Goal: Task Accomplishment & Management: Manage account settings

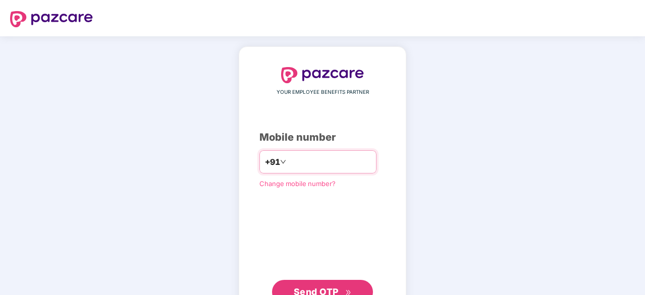
type input "*"
type input "**********"
click at [326, 284] on span "Send OTP" at bounding box center [323, 291] width 58 height 14
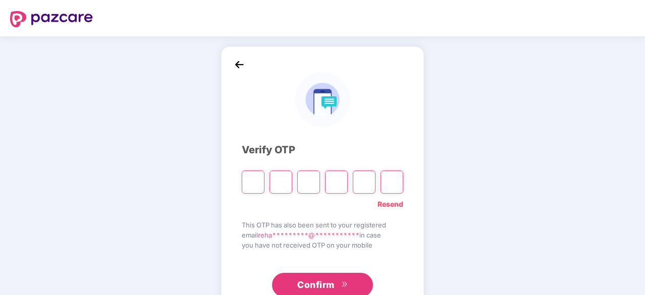
type input "*"
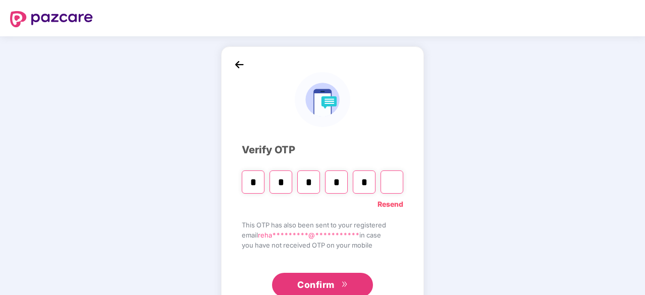
type input "*"
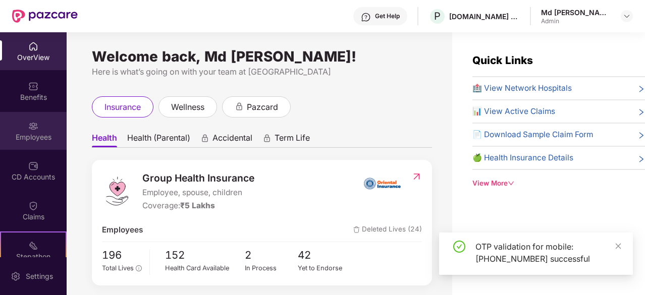
click at [24, 123] on div "Employees" at bounding box center [33, 131] width 67 height 38
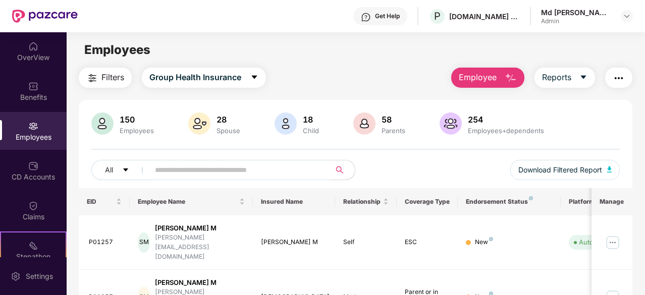
click at [182, 171] on input "text" at bounding box center [236, 169] width 162 height 15
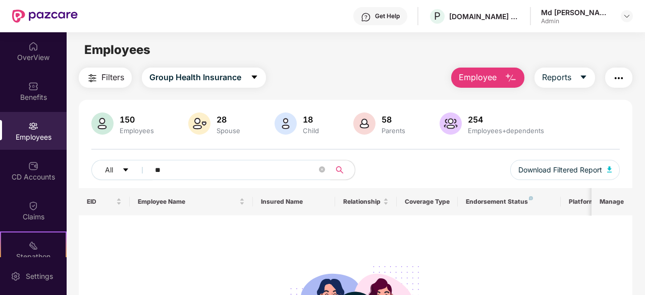
type input "*"
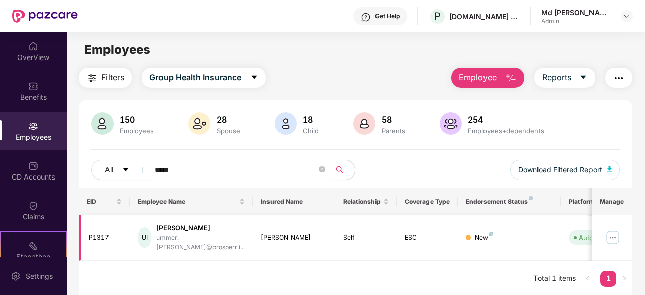
type input "*****"
click at [614, 235] on img at bounding box center [612, 238] width 16 height 16
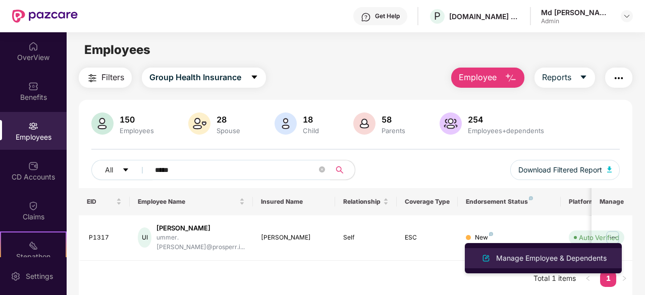
click at [540, 261] on div "Manage Employee & Dependents" at bounding box center [551, 258] width 115 height 11
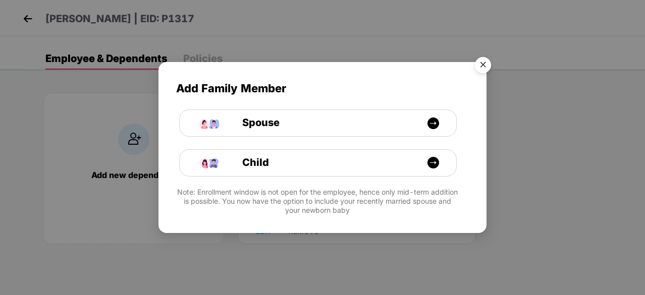
click at [485, 68] on img "Close" at bounding box center [483, 66] width 28 height 28
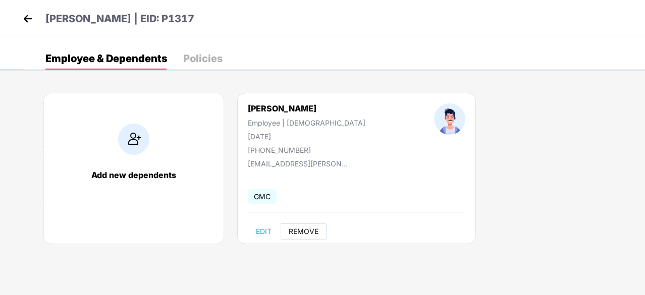
click at [306, 229] on span "REMOVE" at bounding box center [304, 232] width 30 height 8
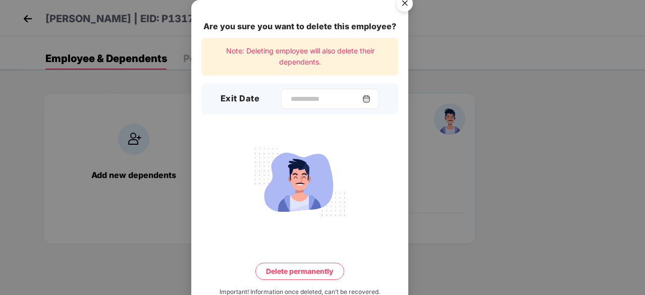
click at [370, 98] on img at bounding box center [366, 99] width 8 height 8
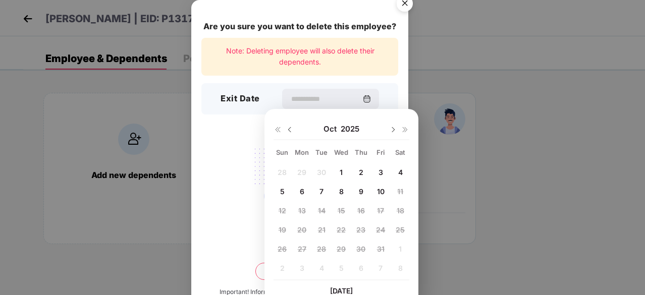
click at [383, 190] on span "10" at bounding box center [381, 191] width 8 height 9
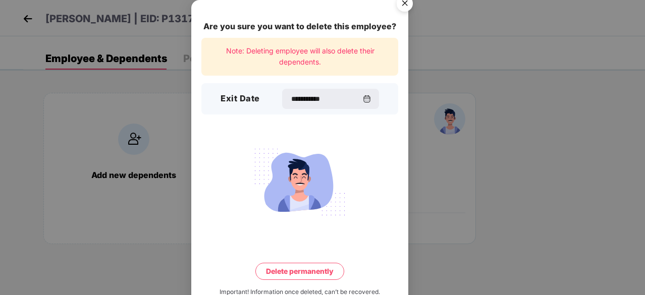
type input "**********"
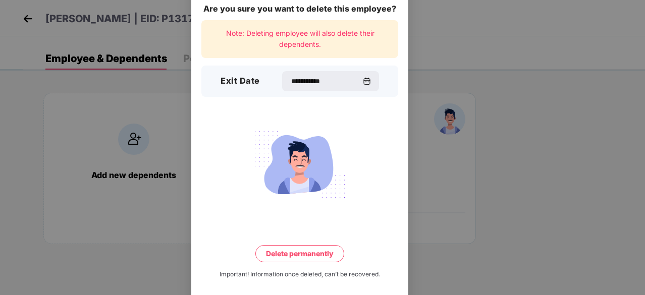
scroll to position [26, 0]
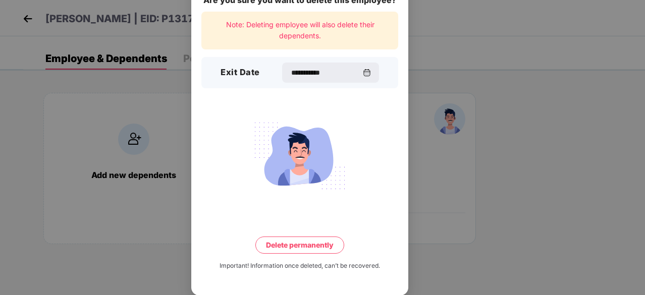
click at [306, 245] on button "Delete permanently" at bounding box center [299, 245] width 89 height 17
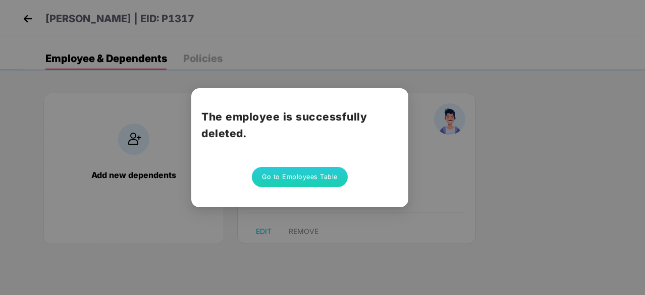
click at [312, 173] on button "Go to Employees Table" at bounding box center [300, 177] width 96 height 20
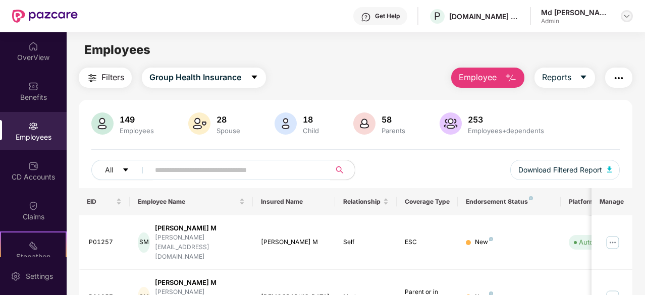
click at [627, 16] on img at bounding box center [627, 16] width 8 height 8
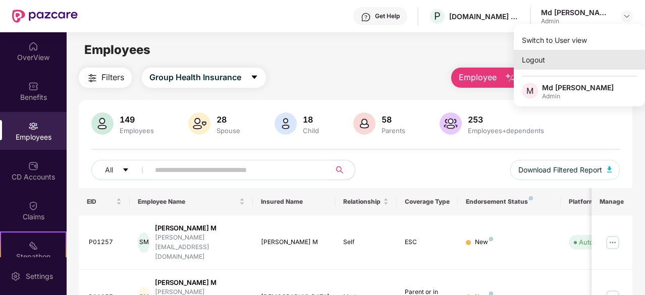
click at [531, 59] on div "Logout" at bounding box center [579, 60] width 131 height 20
